Goal: Transaction & Acquisition: Subscribe to service/newsletter

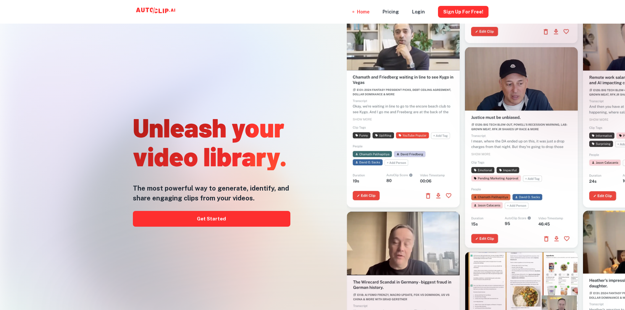
click at [192, 52] on div "Unleash your video library. The most powerful way to generate, identify, and sh…" at bounding box center [211, 168] width 157 height 310
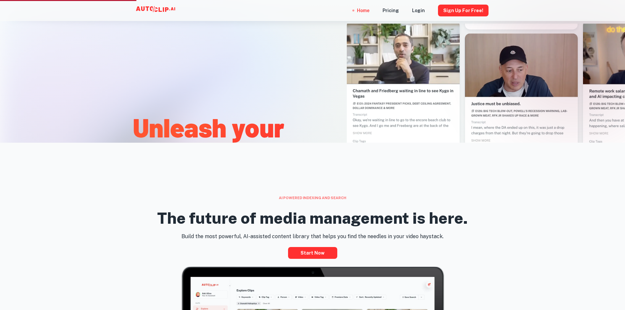
scroll to position [132, 0]
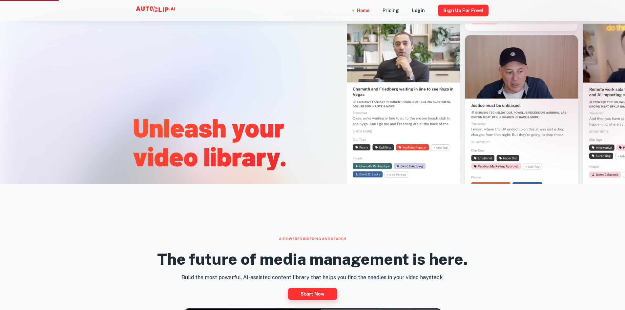
click at [316, 299] on link "Start now" at bounding box center [312, 294] width 49 height 12
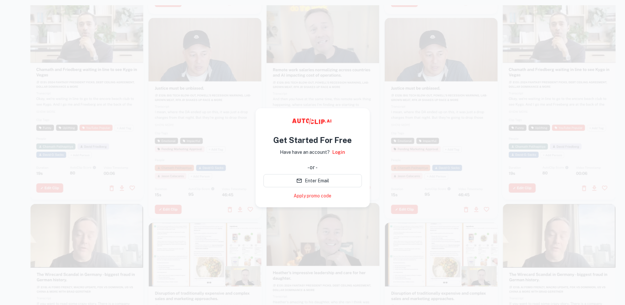
click at [381, 158] on div at bounding box center [323, 157] width 585 height 305
click at [355, 176] on button "Enter Email" at bounding box center [312, 180] width 98 height 13
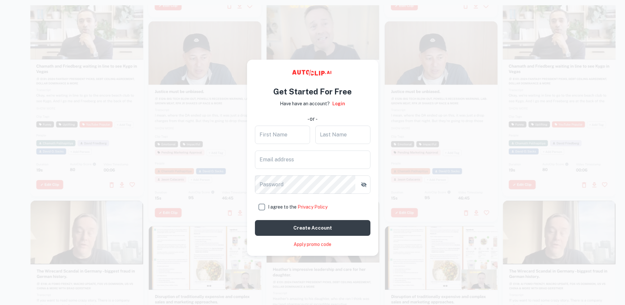
click at [377, 18] on video at bounding box center [323, 24] width 113 height 56
